Goal: Check status: Check status

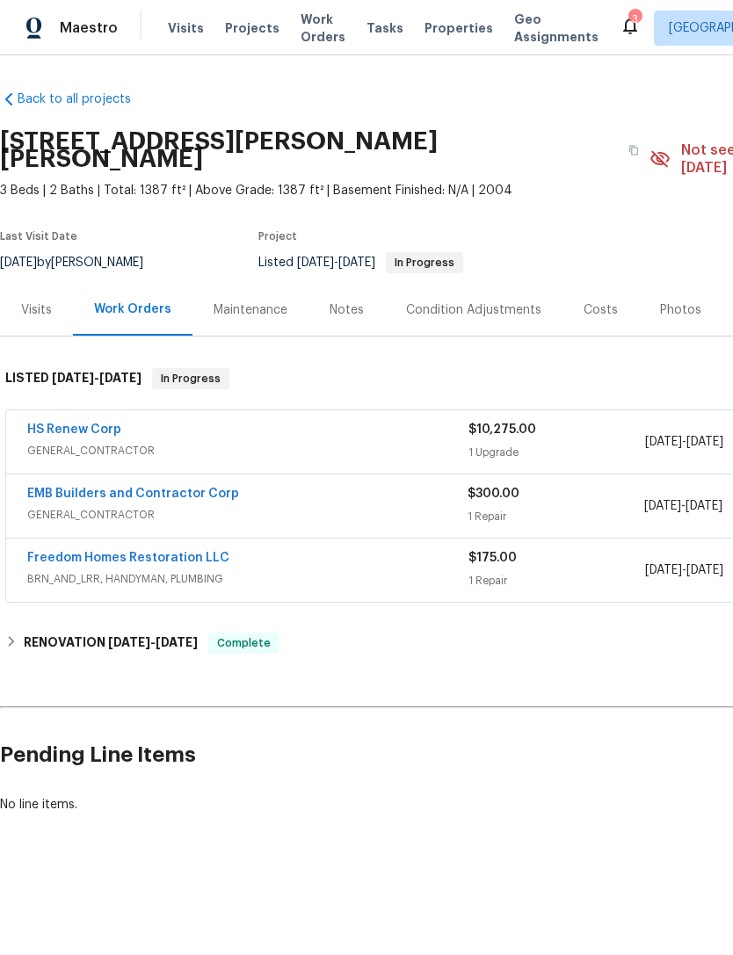
click at [51, 488] on link "EMB Builders and Contractor Corp" at bounding box center [133, 494] width 212 height 12
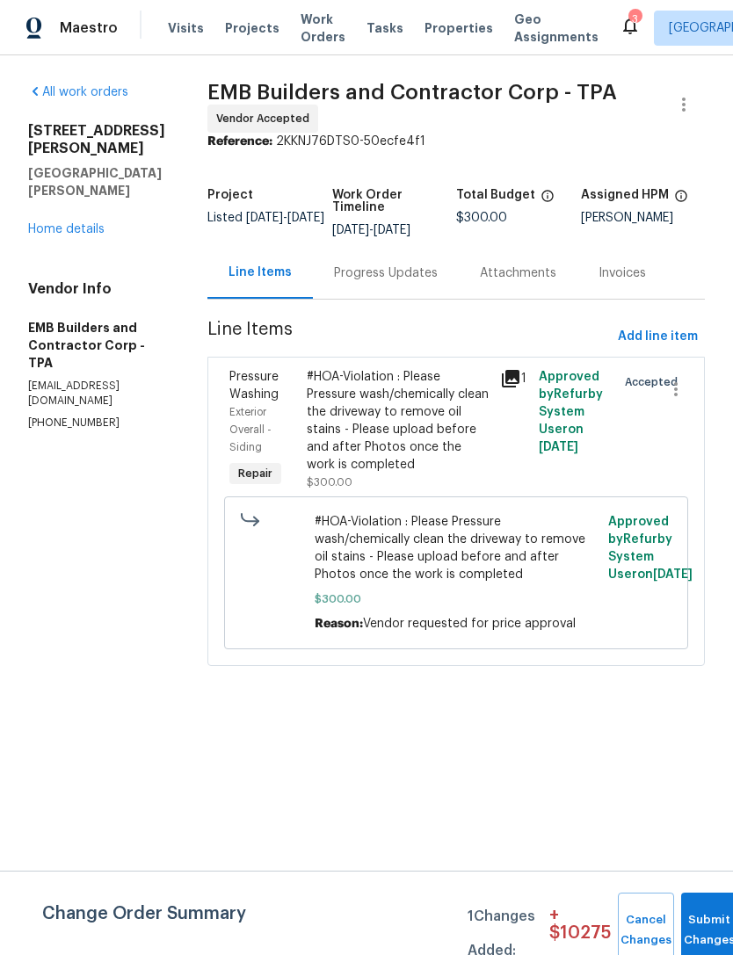
click at [400, 264] on div "Progress Updates" at bounding box center [386, 273] width 104 height 18
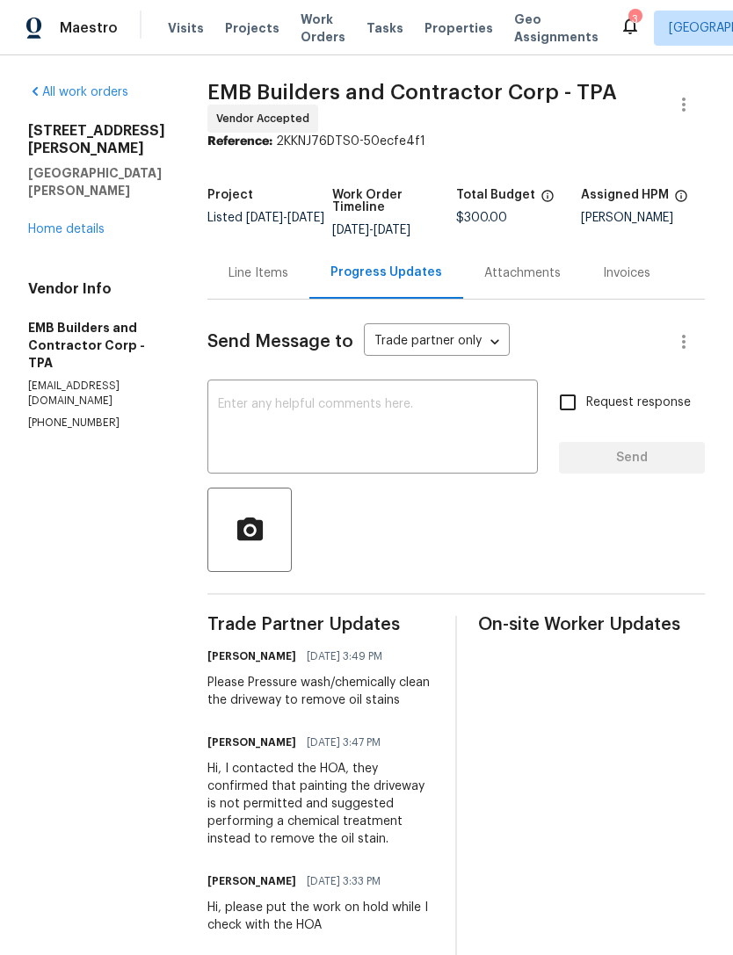
click at [41, 229] on link "Home details" at bounding box center [66, 229] width 76 height 12
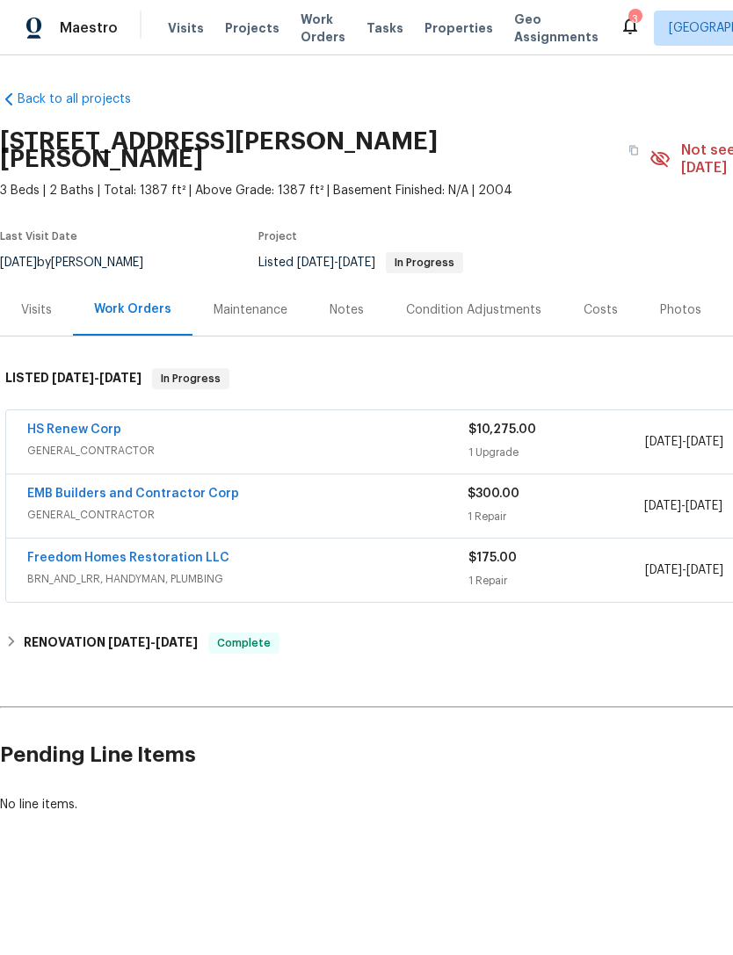
click at [59, 423] on link "HS Renew Corp" at bounding box center [74, 429] width 94 height 12
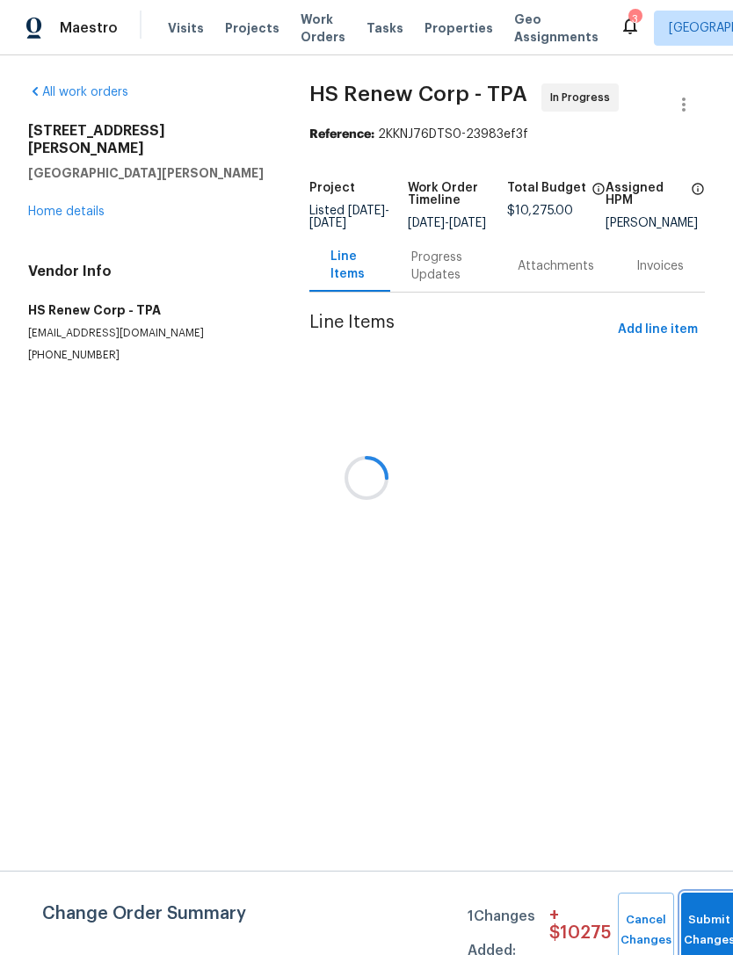
click at [710, 923] on button "Submit Changes" at bounding box center [709, 931] width 56 height 76
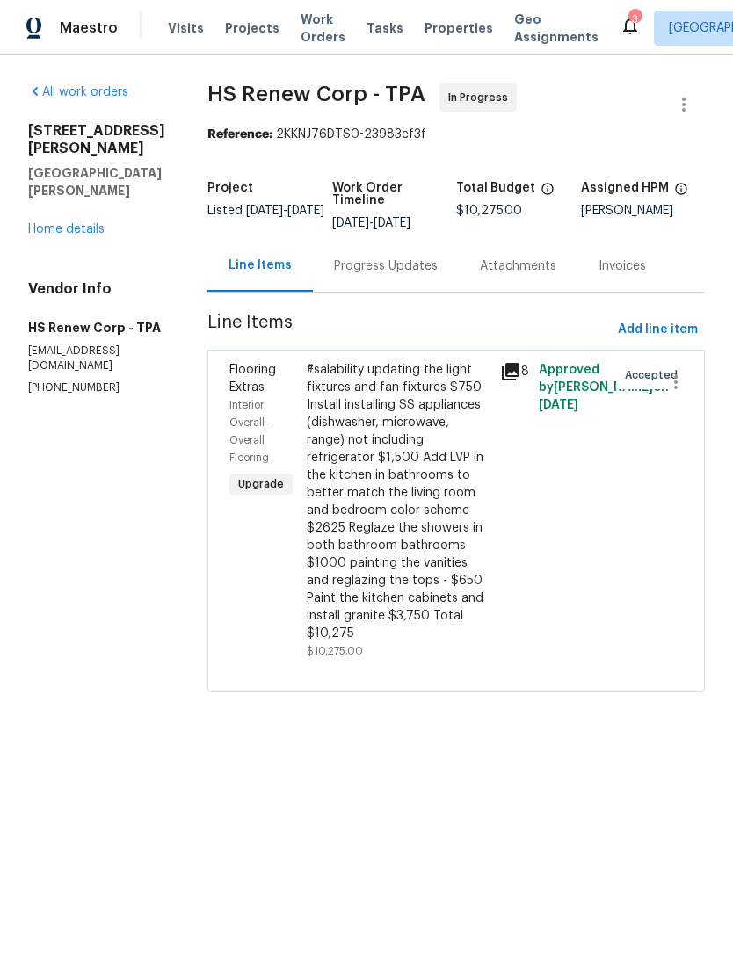
click at [38, 232] on link "Home details" at bounding box center [66, 229] width 76 height 12
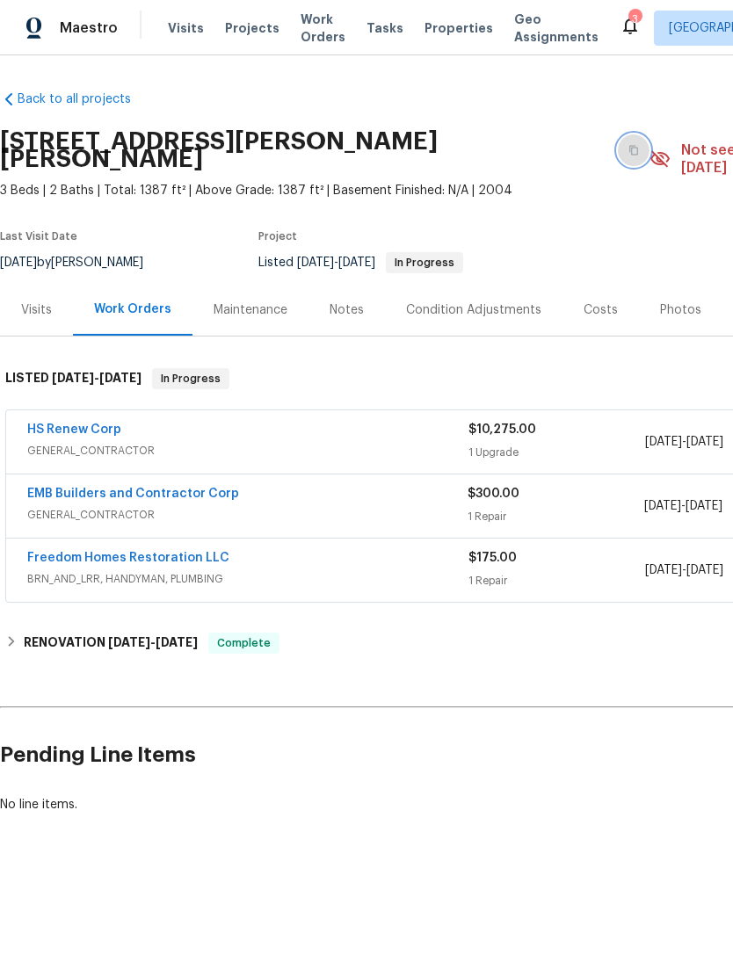
click at [621, 142] on button "button" at bounding box center [634, 150] width 32 height 32
click at [628, 145] on icon "button" at bounding box center [633, 150] width 11 height 11
click at [365, 286] on div "Notes" at bounding box center [346, 310] width 76 height 52
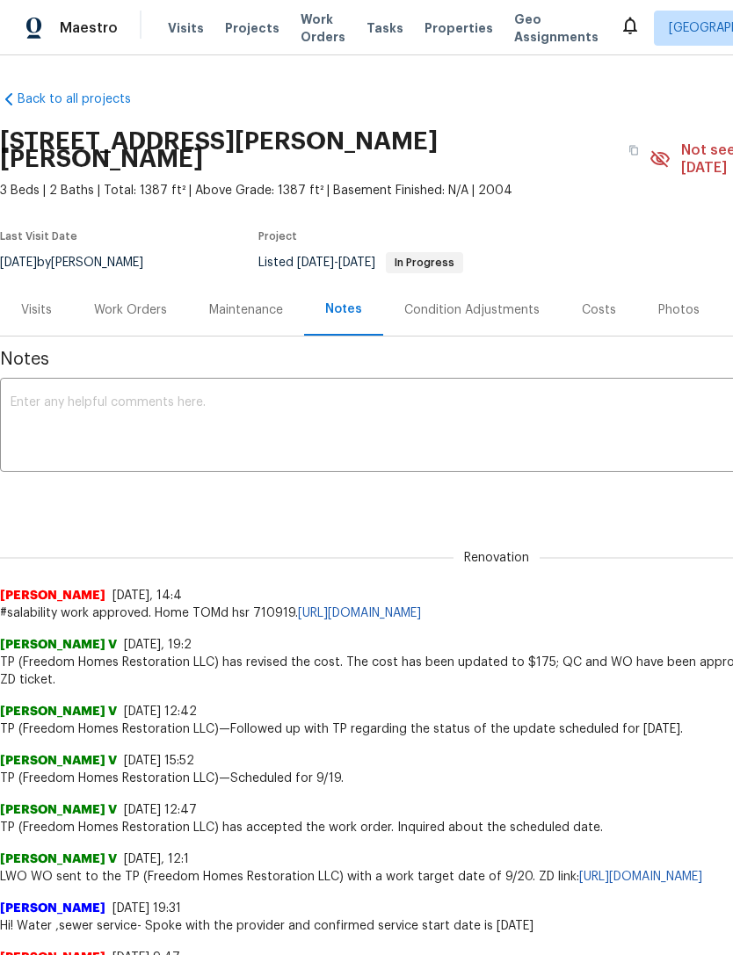
click at [421, 607] on link "[URL][DOMAIN_NAME]" at bounding box center [359, 613] width 123 height 12
